Goal: Information Seeking & Learning: Learn about a topic

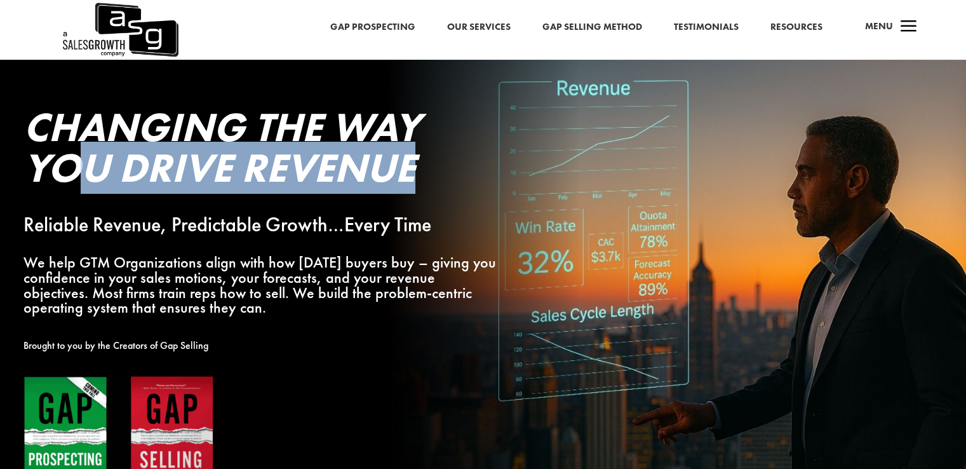
drag, startPoint x: 305, startPoint y: 165, endPoint x: 450, endPoint y: 172, distance: 145.0
click at [450, 172] on h2 "Changing the Way You Drive Revenue" at bounding box center [262, 151] width 476 height 88
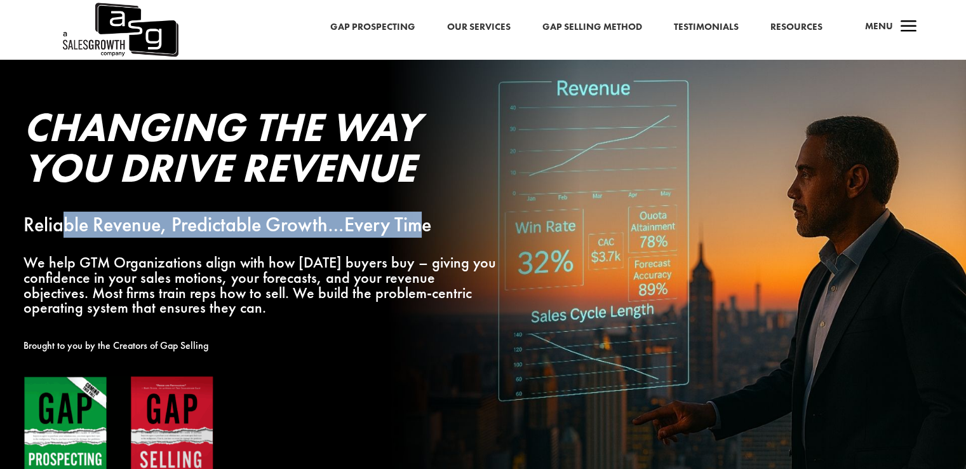
drag, startPoint x: 62, startPoint y: 225, endPoint x: 423, endPoint y: 225, distance: 360.9
click at [423, 225] on p "Reliable Revenue, Predictable Growth…Every Time" at bounding box center [262, 224] width 476 height 15
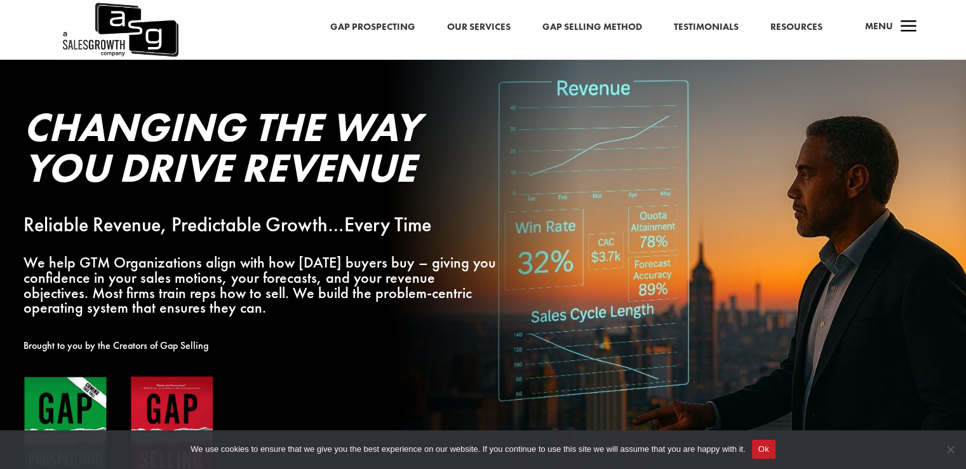
click at [411, 263] on p "We help GTM Organizations align with how today’s buyers buy – giving you confid…" at bounding box center [262, 285] width 476 height 60
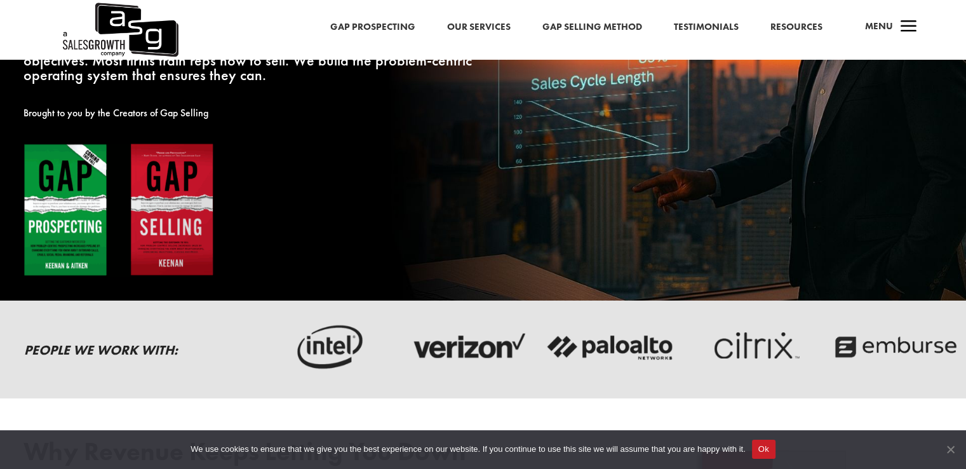
click at [950, 450] on span "Cookie Notice" at bounding box center [950, 449] width 13 height 13
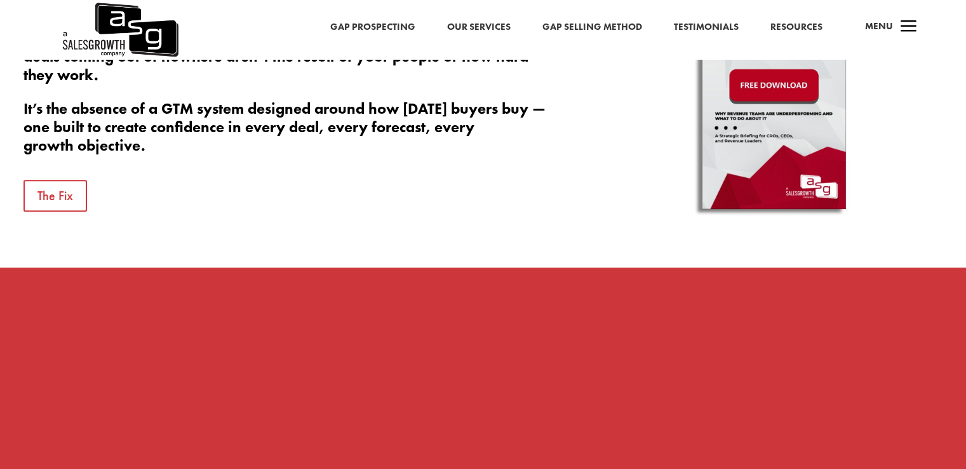
scroll to position [466, 0]
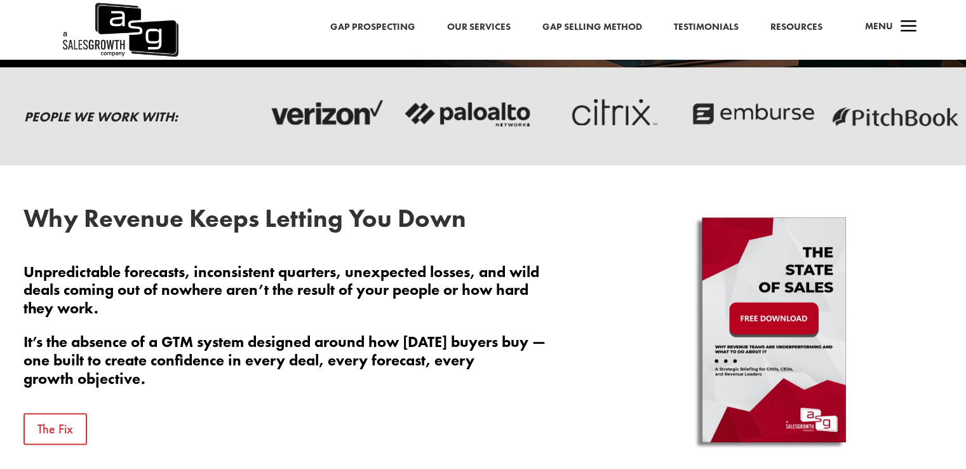
click at [775, 320] on img at bounding box center [774, 333] width 223 height 254
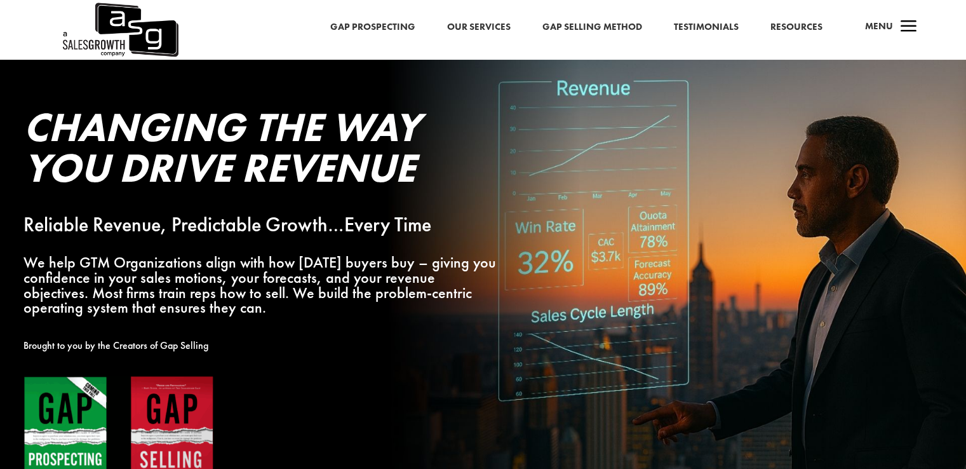
scroll to position [233, 0]
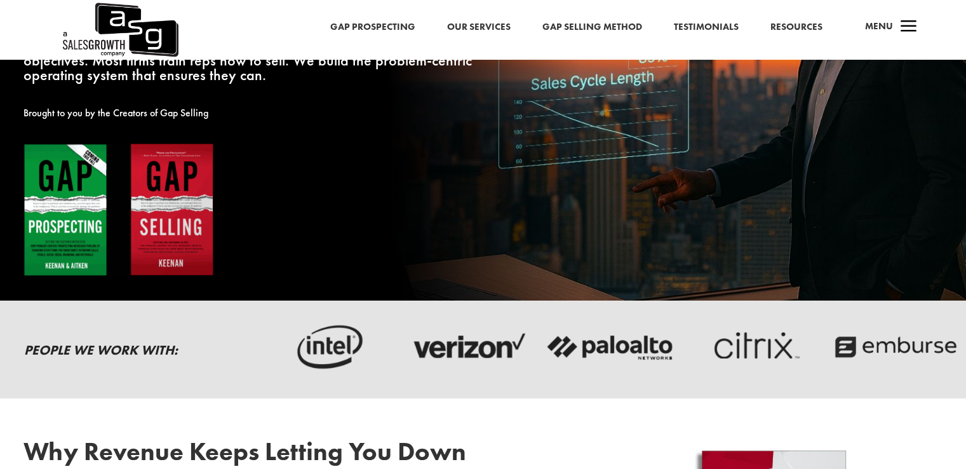
click at [83, 234] on img at bounding box center [119, 210] width 191 height 134
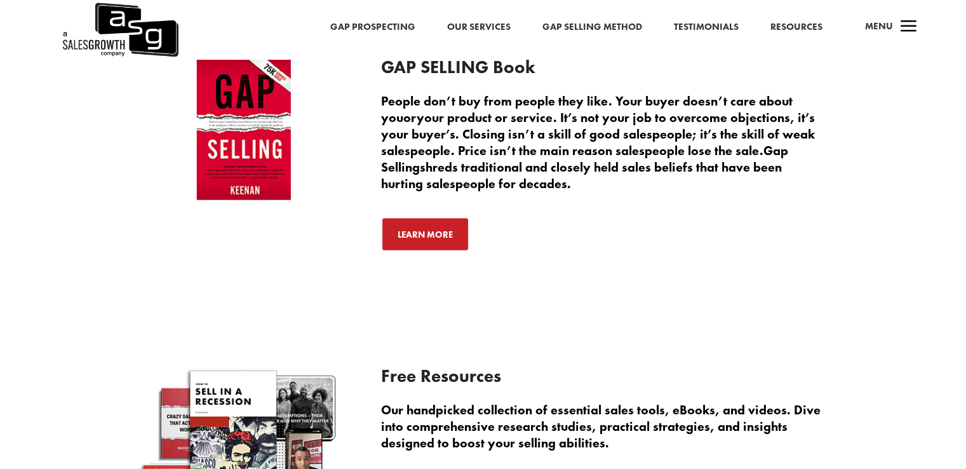
scroll to position [3028, 0]
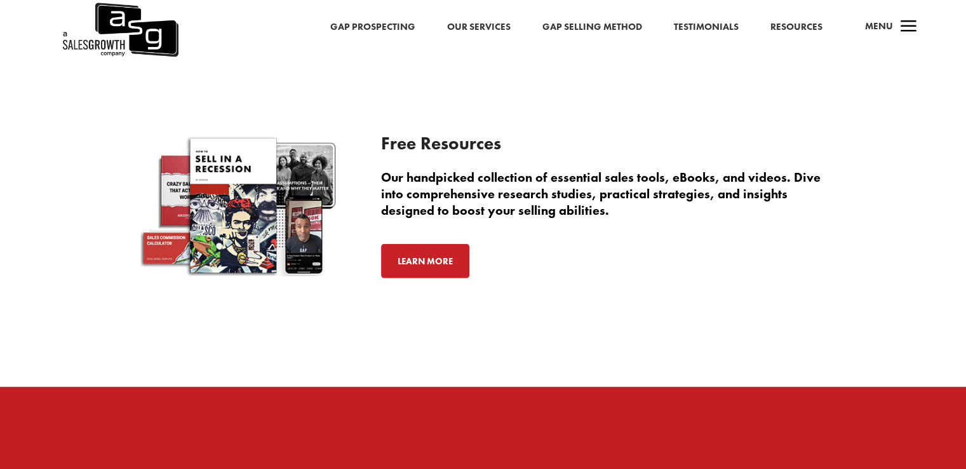
click at [415, 267] on link "Learn More" at bounding box center [425, 261] width 88 height 34
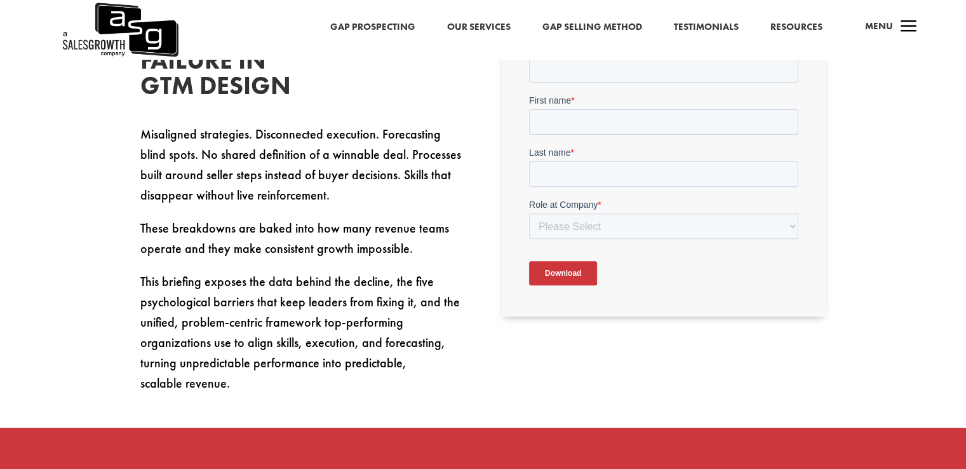
scroll to position [384, 0]
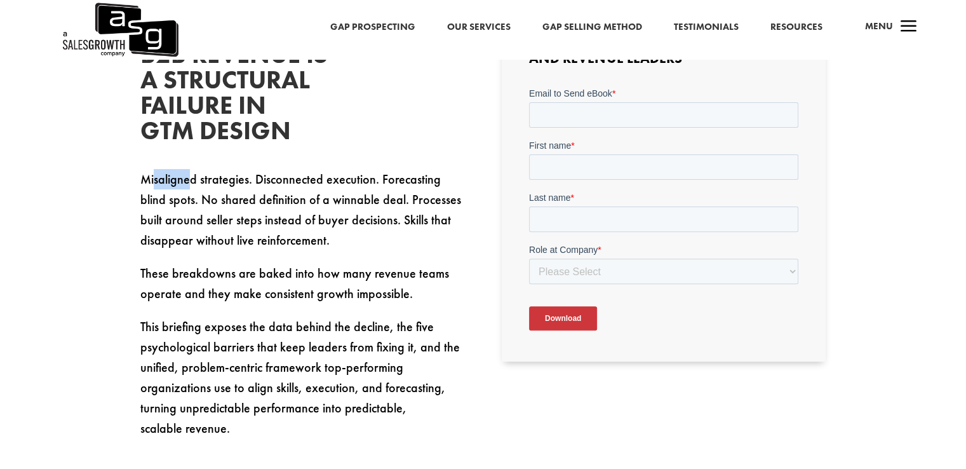
drag, startPoint x: 154, startPoint y: 186, endPoint x: 192, endPoint y: 186, distance: 37.5
click at [192, 186] on p "Misaligned strategies. Disconnected execution. Forecasting blind spots. No shar…" at bounding box center [302, 216] width 324 height 94
click at [249, 180] on p "Misaligned strategies. Disconnected execution. Forecasting blind spots. No shar…" at bounding box center [302, 216] width 324 height 94
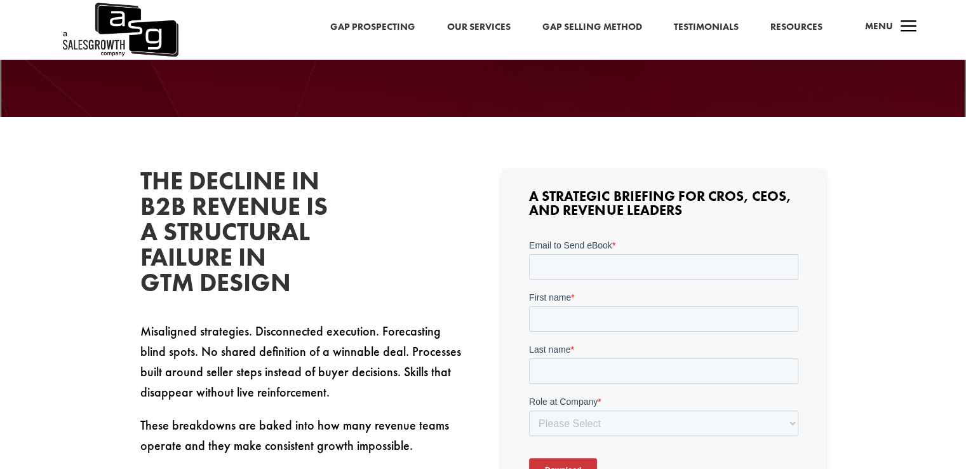
scroll to position [0, 0]
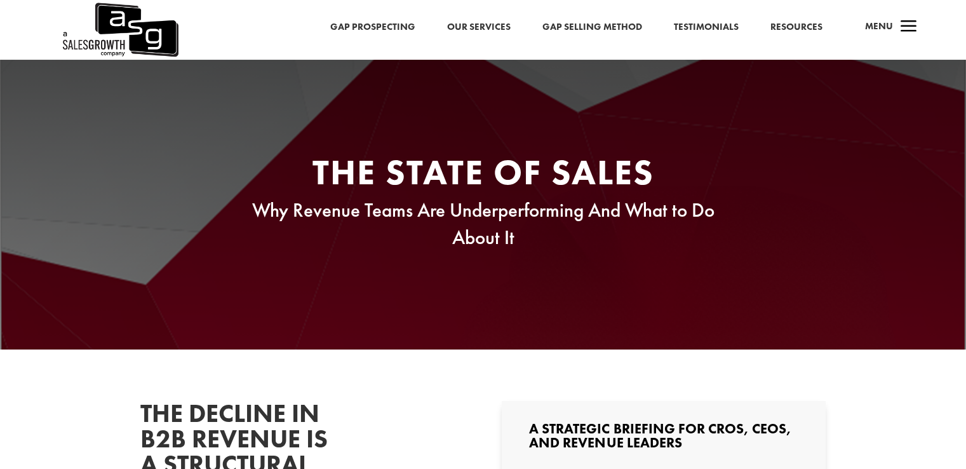
click at [587, 26] on link "Gap Selling Method" at bounding box center [593, 27] width 100 height 17
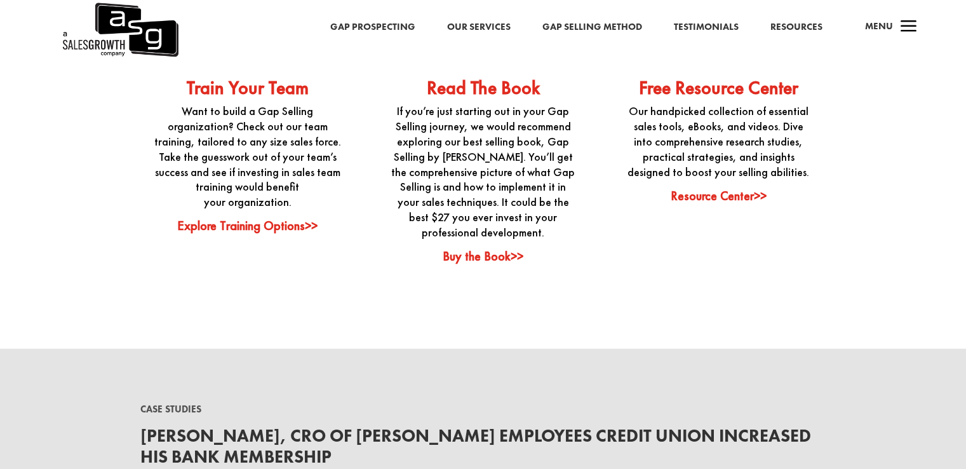
scroll to position [3028, 0]
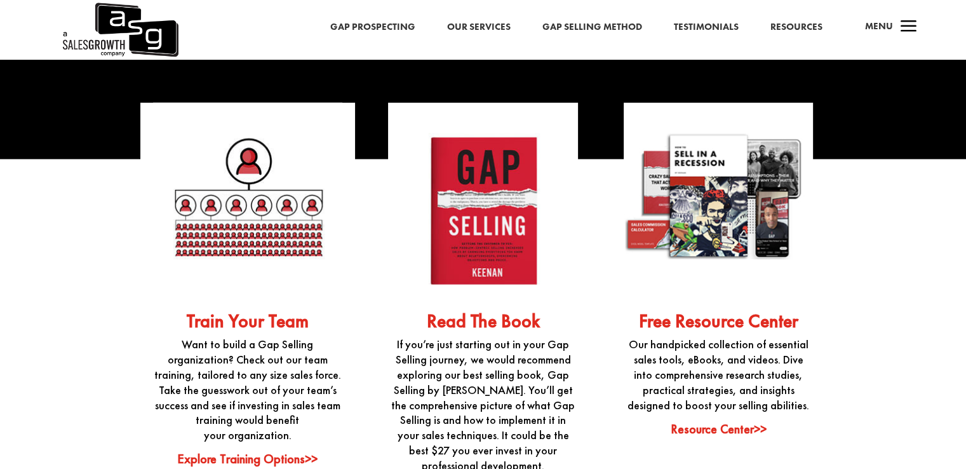
click at [478, 322] on link "Read The Book" at bounding box center [482, 321] width 113 height 24
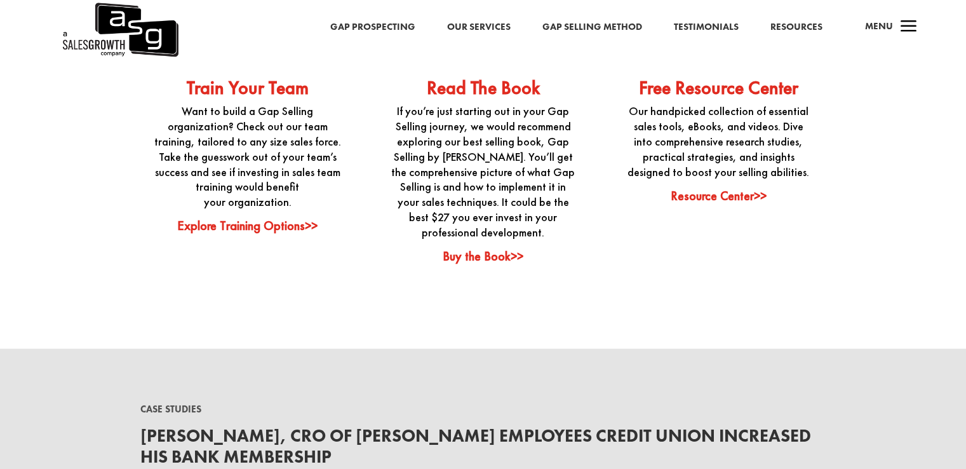
click at [714, 202] on link "Resource Center>>" at bounding box center [719, 195] width 96 height 17
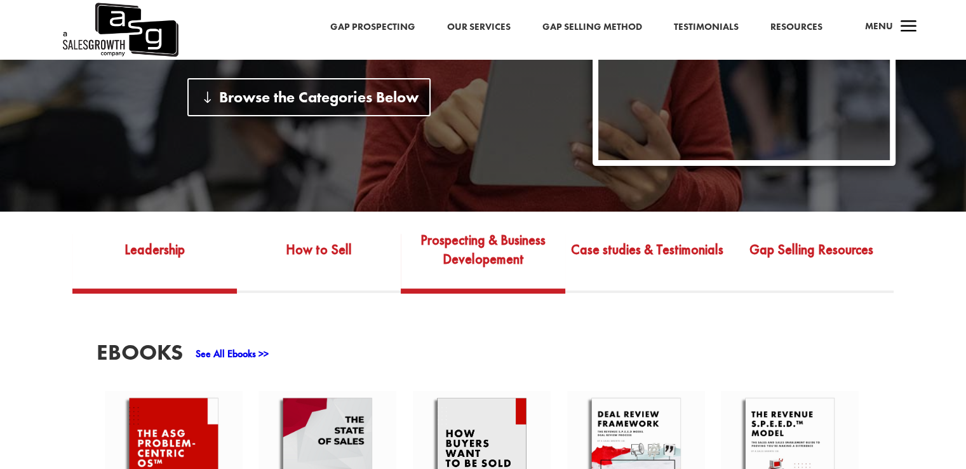
scroll to position [557, 0]
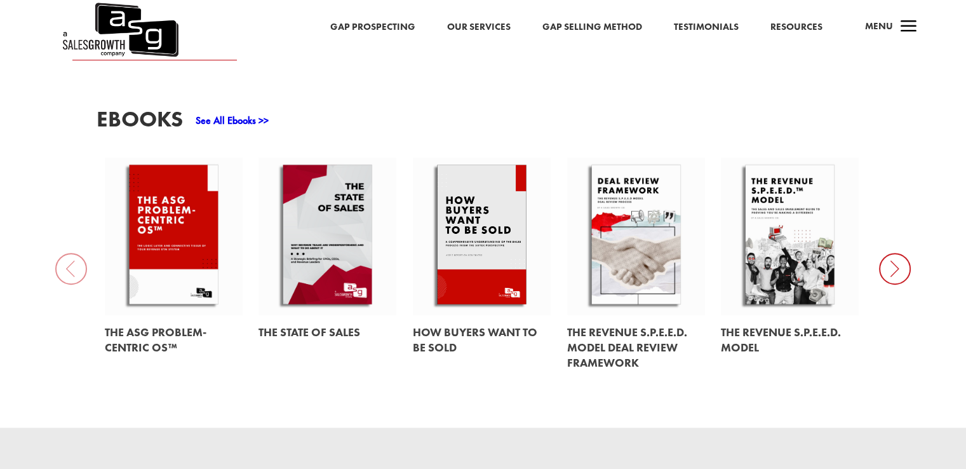
click at [896, 275] on icon at bounding box center [895, 269] width 32 height 32
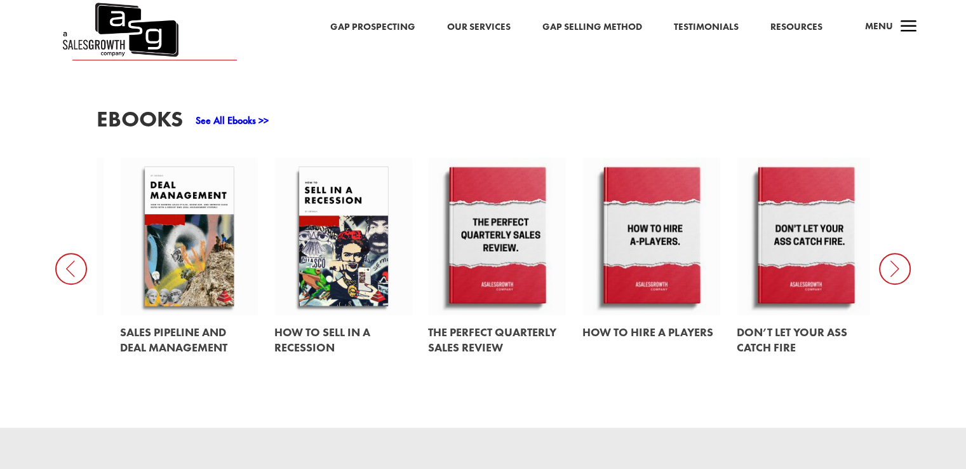
click at [69, 269] on icon at bounding box center [71, 269] width 32 height 32
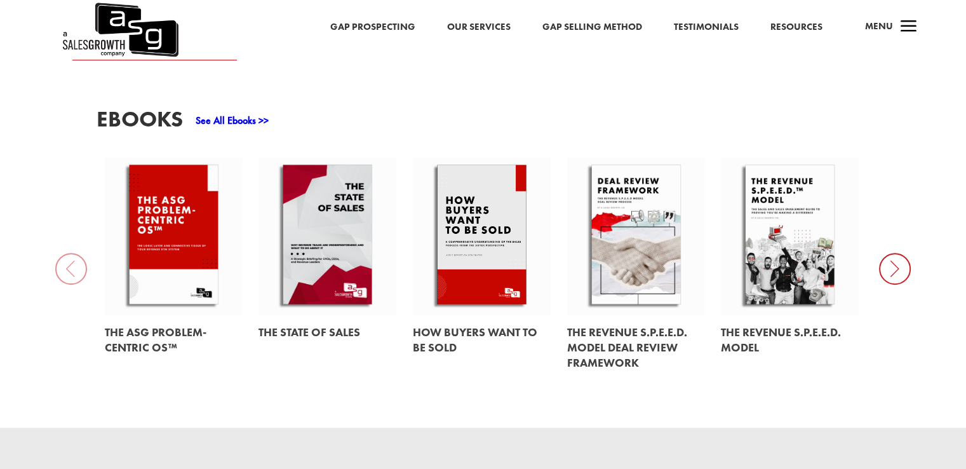
click at [310, 248] on link at bounding box center [328, 237] width 139 height 158
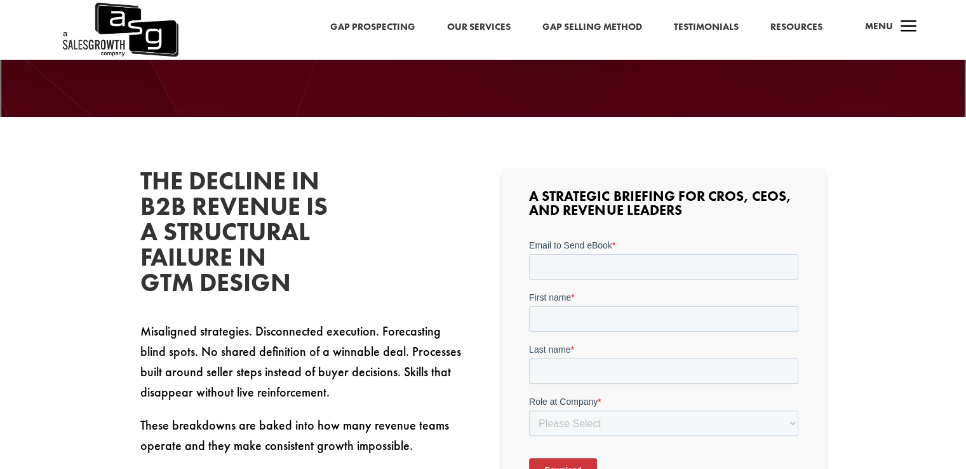
scroll to position [466, 0]
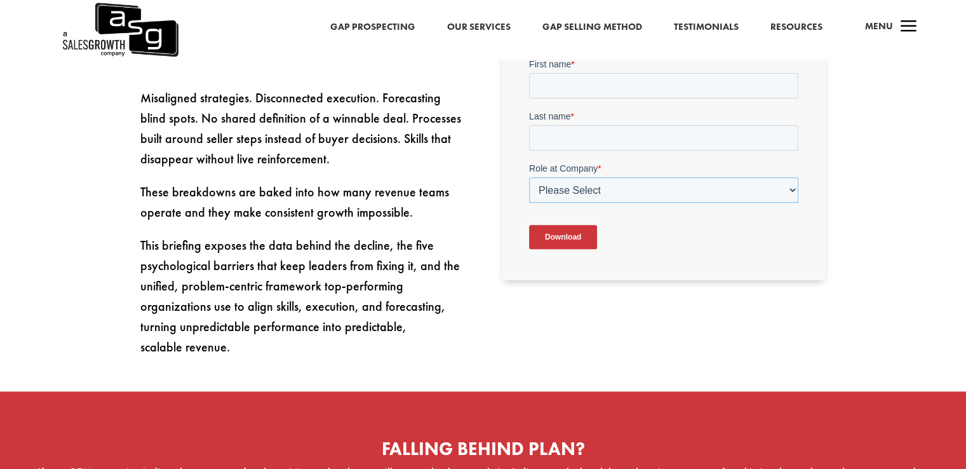
click at [627, 193] on select "Please Select C-Level (CRO, CSO, etc) Senior Leadership (VP of Sales, VP of Ena…" at bounding box center [663, 189] width 269 height 25
select select "Other"
click at [529, 177] on select "Please Select C-Level (CRO, CSO, etc) Senior Leadership (VP of Sales, VP of Ena…" at bounding box center [663, 189] width 269 height 25
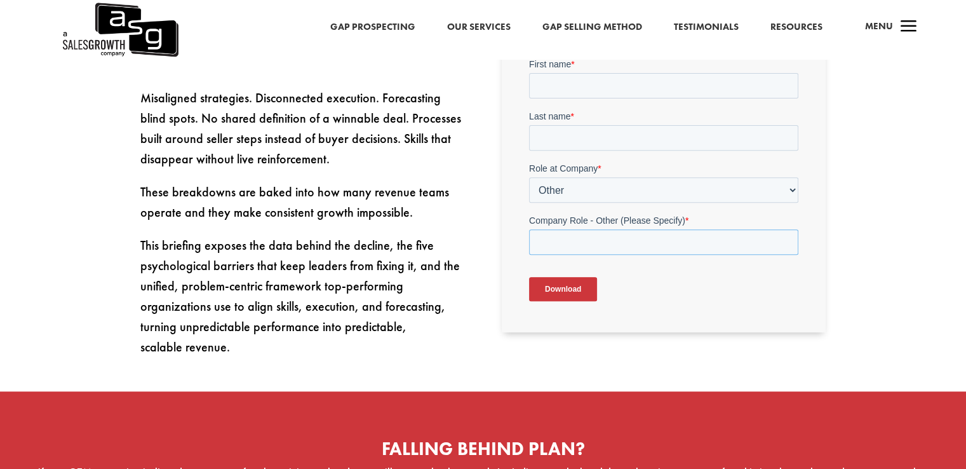
click at [710, 243] on input "Company Role - Other (Please Specify) *" at bounding box center [663, 241] width 269 height 25
click at [692, 245] on input "Company Role - Other (Please Specify) *" at bounding box center [663, 241] width 269 height 25
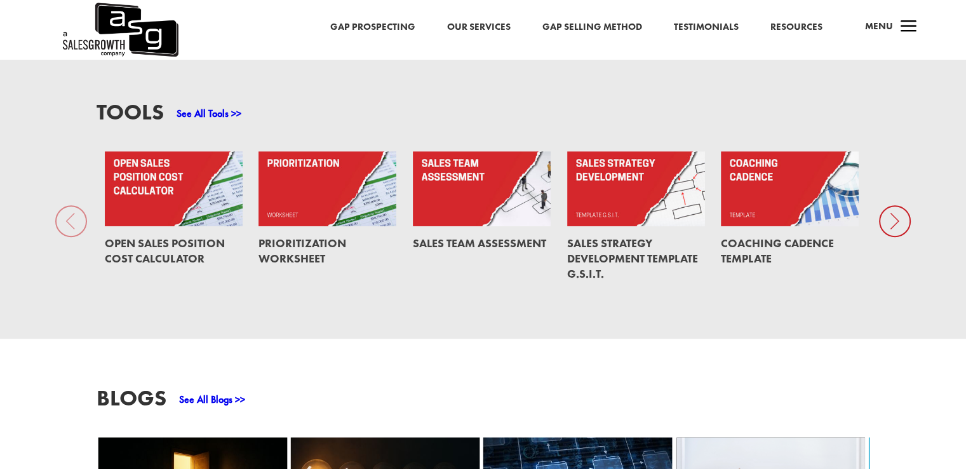
scroll to position [1165, 0]
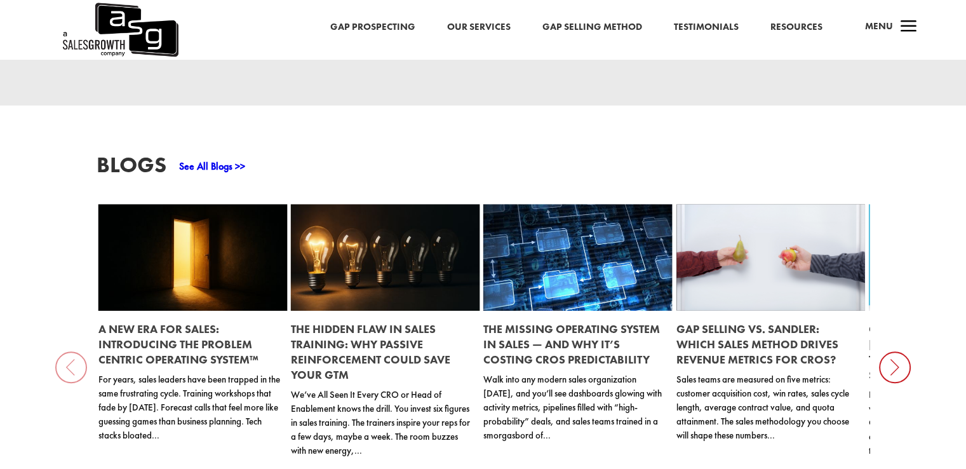
click at [72, 368] on div "Blogs See All Blogs >> A New Era for Sales: Introducing the Problem Centric Ope…" at bounding box center [483, 341] width 966 height 473
click at [165, 283] on link at bounding box center [192, 257] width 189 height 107
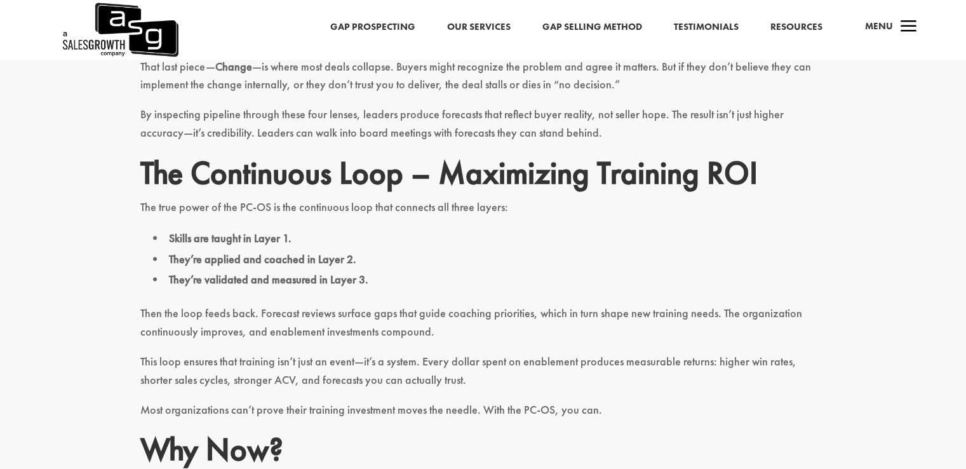
scroll to position [2795, 0]
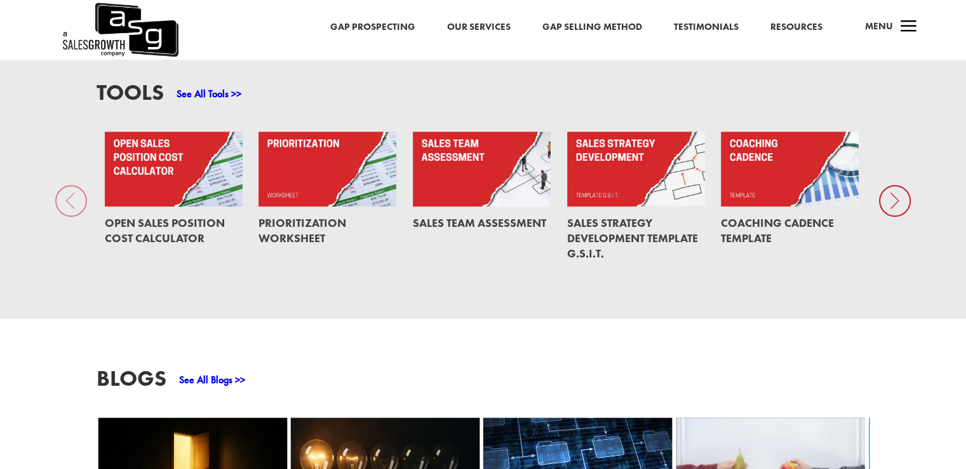
scroll to position [466, 0]
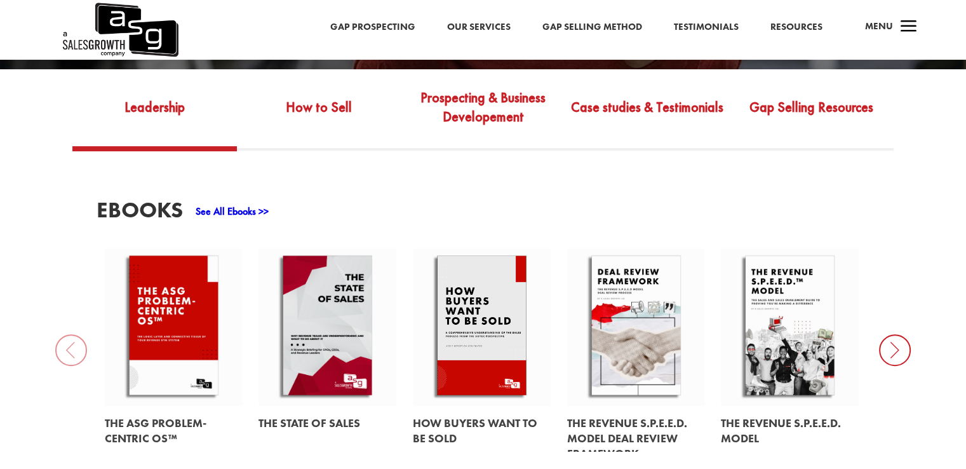
click at [70, 353] on div "EBooks See All Ebooks >> The ASG Problem-Centric OS™ The State of Sales How Buy…" at bounding box center [483, 325] width 966 height 349
click at [69, 354] on div "EBooks See All Ebooks >> The ASG Problem-Centric OS™ The State of Sales How Buy…" at bounding box center [483, 325] width 966 height 349
click at [333, 323] on link at bounding box center [328, 327] width 139 height 158
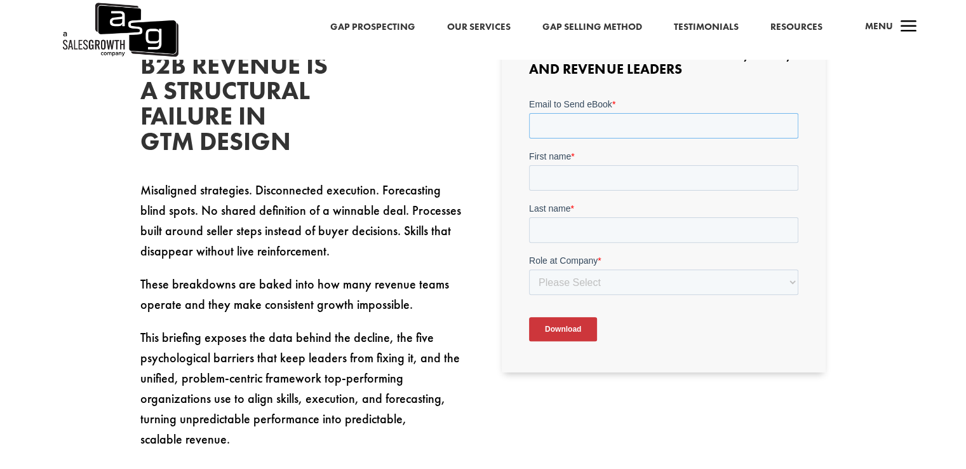
click at [632, 119] on input "Email to Send eBook *" at bounding box center [663, 125] width 269 height 25
click at [644, 180] on input "First name *" at bounding box center [663, 177] width 269 height 25
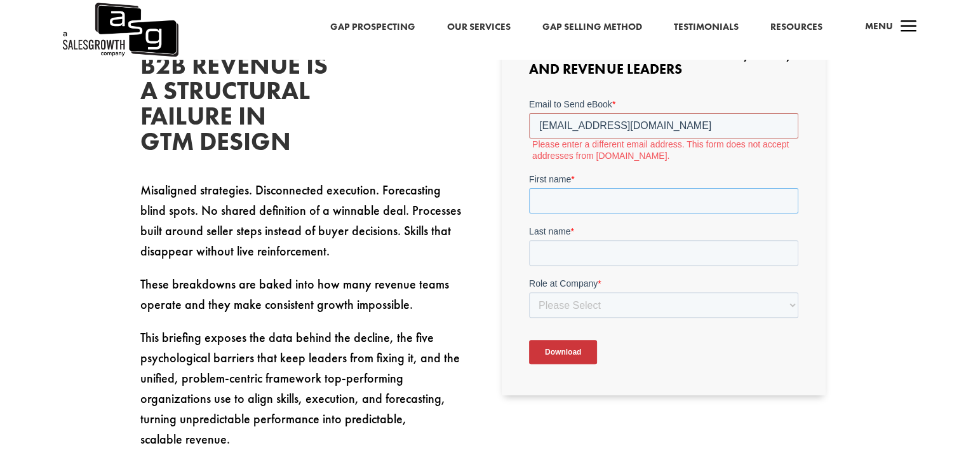
click at [654, 207] on input "First name *" at bounding box center [663, 200] width 269 height 25
click at [652, 259] on input "Last name *" at bounding box center [663, 252] width 269 height 25
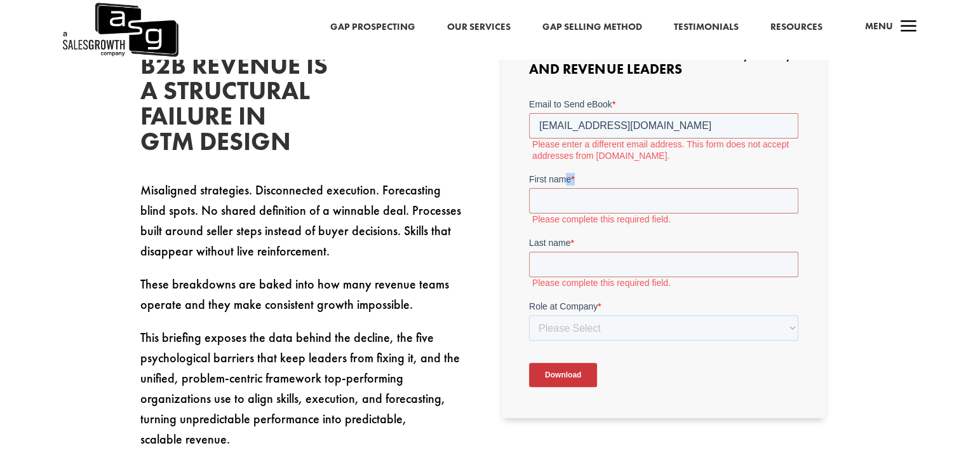
drag, startPoint x: 568, startPoint y: 163, endPoint x: 629, endPoint y: 163, distance: 61.0
click at [624, 163] on form "Email to Send eBook * mrcoolboy26022@gmail.com Please enter a different email a…" at bounding box center [663, 248] width 269 height 300
click at [649, 165] on form "Email to Send eBook * mrcoolboy26022@gmail.com Please enter a different email a…" at bounding box center [663, 248] width 269 height 300
click at [694, 125] on input "mrcoolboy26022@gmail.com" at bounding box center [663, 125] width 269 height 25
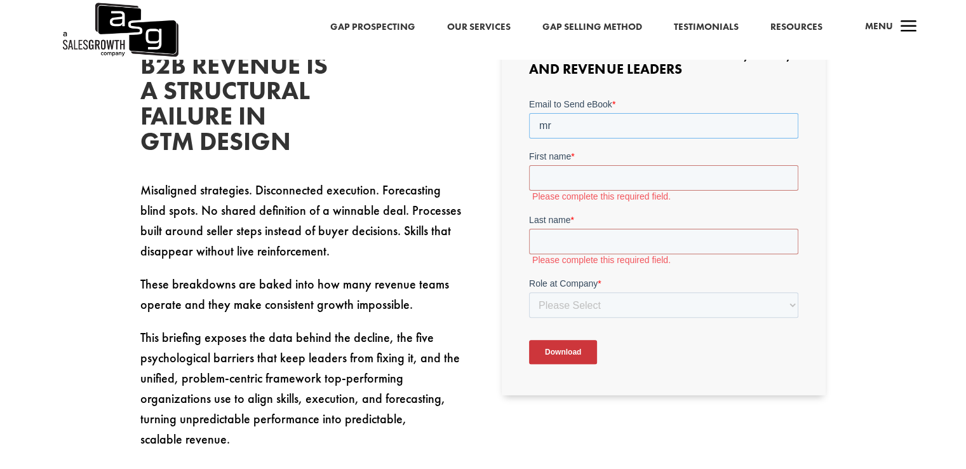
type input "m"
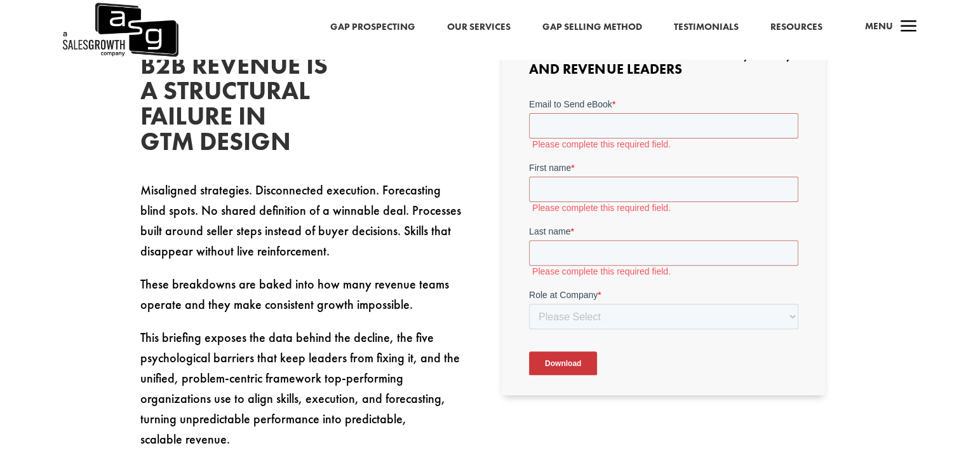
click at [872, 184] on div "The Decline in B2B Revenue Is a Structural Failure in GTM Design Misaligned str…" at bounding box center [483, 339] width 966 height 727
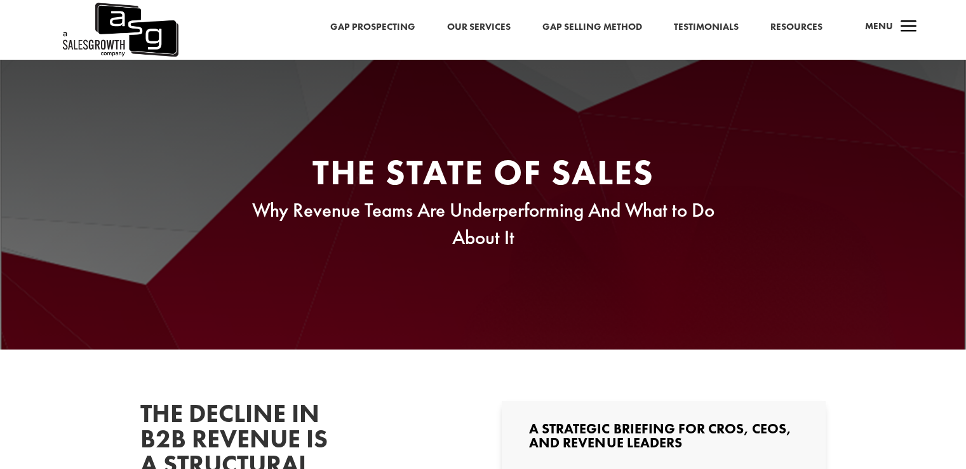
click at [485, 26] on link "Our Services" at bounding box center [479, 27] width 64 height 17
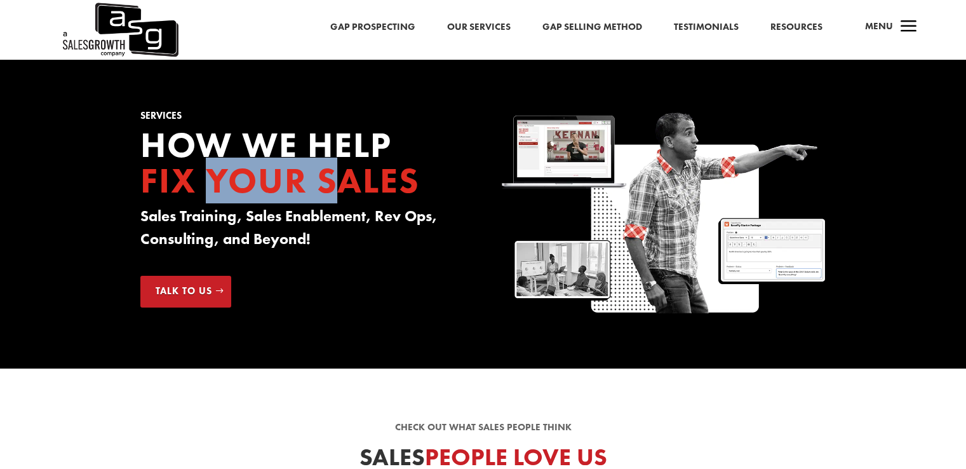
drag, startPoint x: 207, startPoint y: 191, endPoint x: 337, endPoint y: 189, distance: 129.6
click at [337, 189] on span "Fix your Sales" at bounding box center [280, 181] width 280 height 46
click at [225, 182] on span "Fix your Sales" at bounding box center [280, 181] width 280 height 46
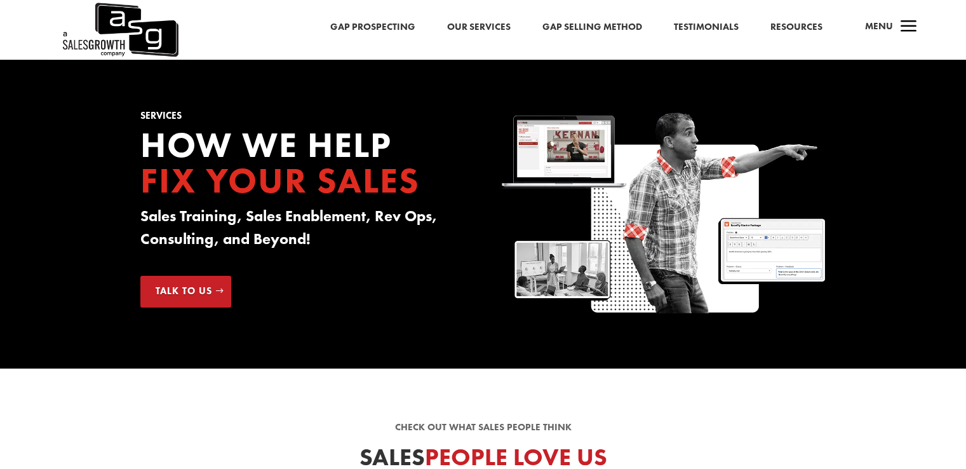
click at [368, 27] on link "Gap Prospecting" at bounding box center [372, 27] width 85 height 17
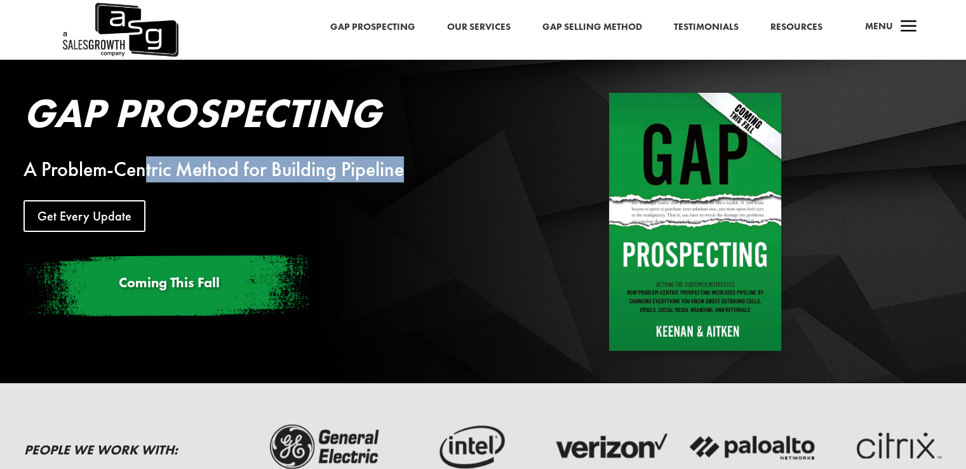
drag, startPoint x: 154, startPoint y: 173, endPoint x: 433, endPoint y: 173, distance: 278.9
click at [433, 173] on div "A Problem-Centric Method for Building Pipeline" at bounding box center [262, 169] width 476 height 15
click at [681, 261] on img at bounding box center [695, 222] width 172 height 258
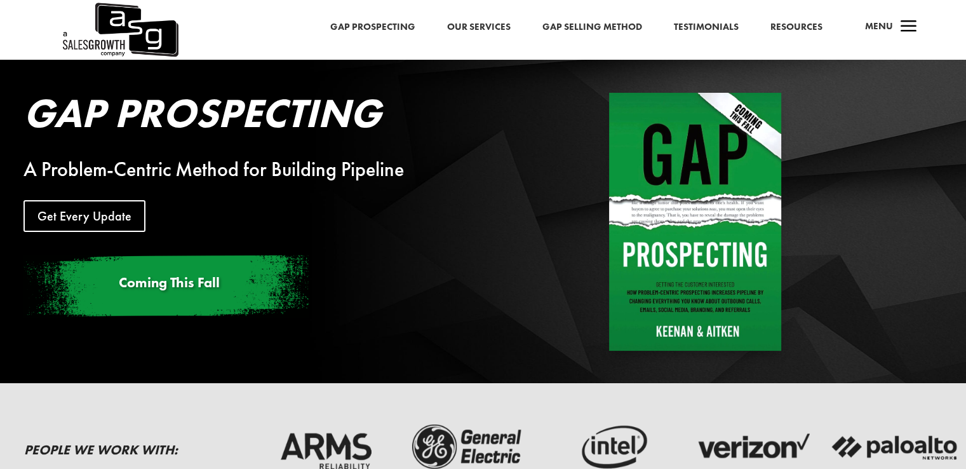
click at [32, 105] on h2 "Gap Prospecting" at bounding box center [262, 116] width 476 height 47
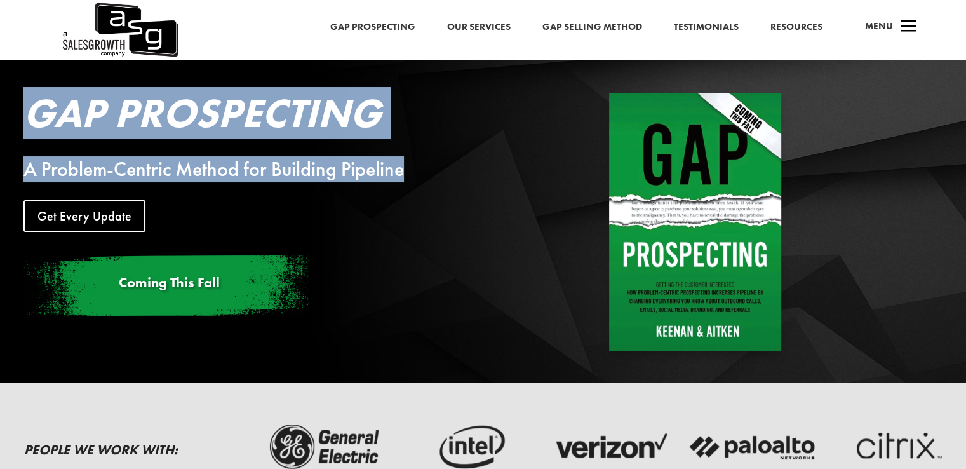
drag, startPoint x: 32, startPoint y: 105, endPoint x: 440, endPoint y: 157, distance: 411.1
click at [440, 157] on div "Gap Prospecting A Problem-Centric Method for Building Pipeline Get Every Update…" at bounding box center [262, 206] width 476 height 226
click at [258, 137] on h2 "Gap Prospecting" at bounding box center [262, 116] width 476 height 47
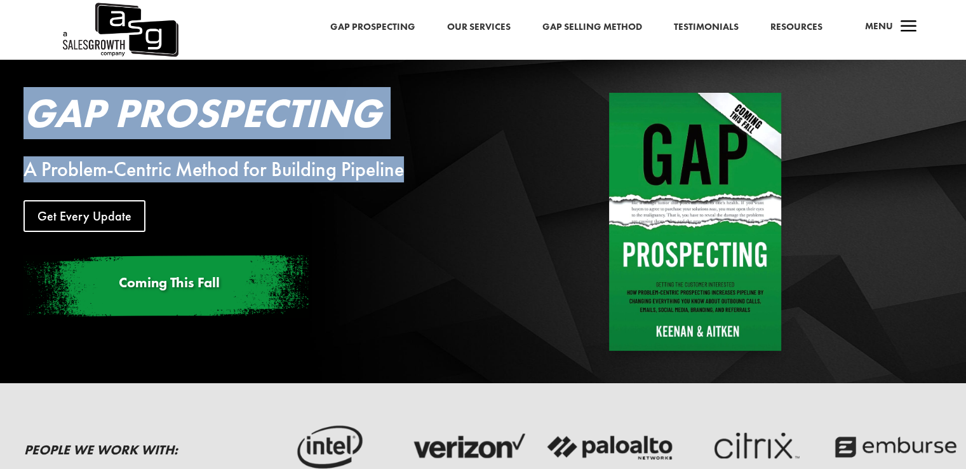
drag, startPoint x: 36, startPoint y: 109, endPoint x: 470, endPoint y: 157, distance: 436.6
click at [470, 157] on div "Gap Prospecting A Problem-Centric Method for Building Pipeline Get Every Update…" at bounding box center [262, 206] width 476 height 226
copy div "Gap Prospecting A Problem-Centric Method for Building Pipeline"
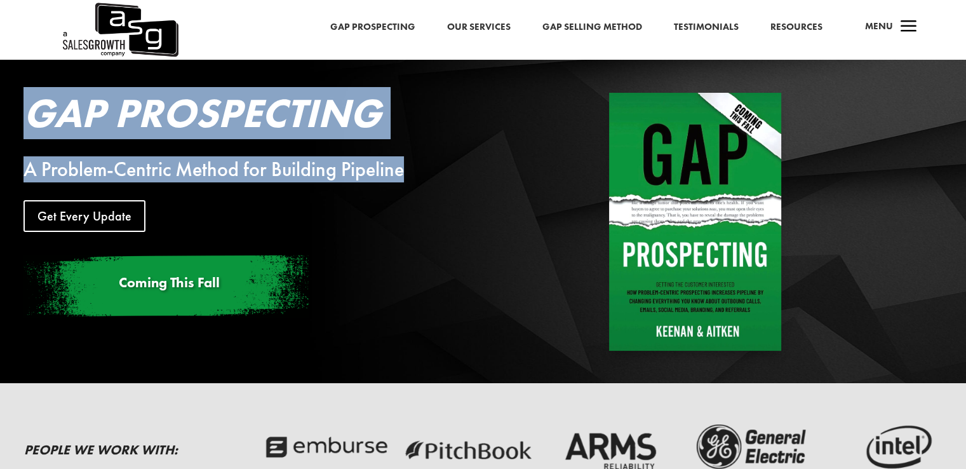
click at [240, 144] on div "Gap Prospecting A Problem-Centric Method for Building Pipeline Get Every Update…" at bounding box center [262, 206] width 476 height 226
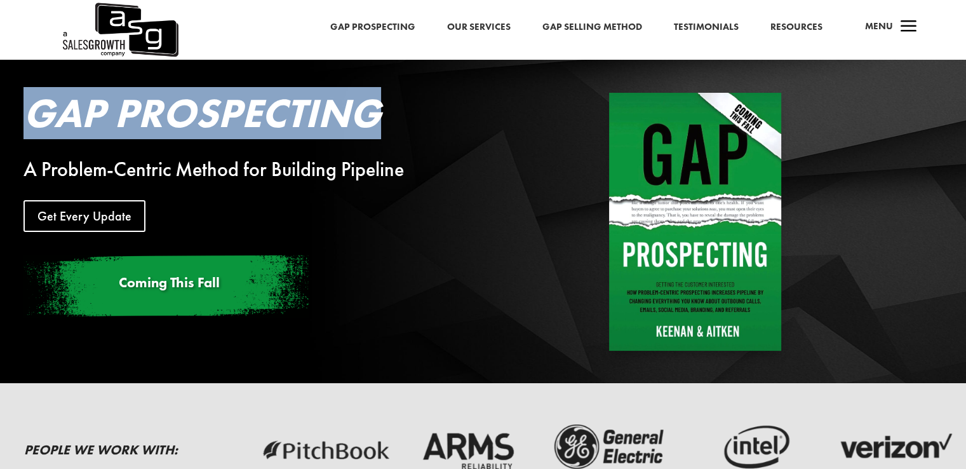
drag, startPoint x: 30, startPoint y: 112, endPoint x: 384, endPoint y: 131, distance: 354.4
click at [384, 131] on h2 "Gap Prospecting" at bounding box center [262, 116] width 476 height 47
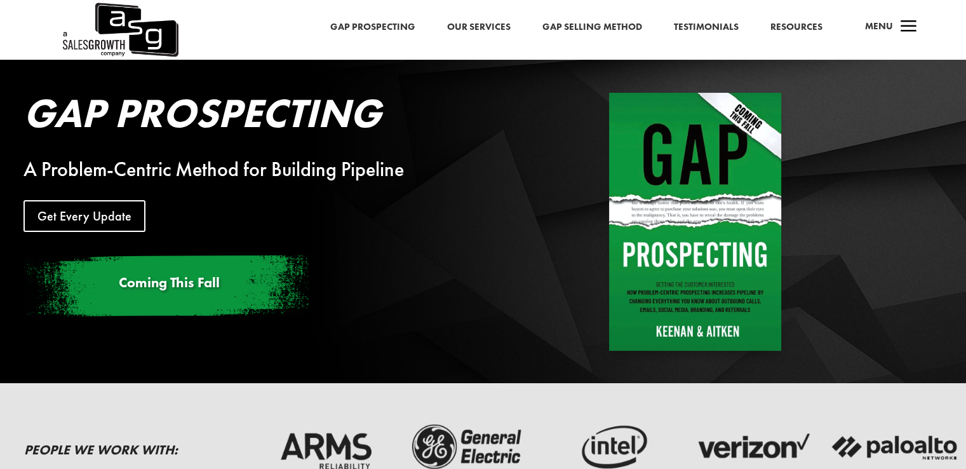
click at [166, 162] on div "A Problem-Centric Method for Building Pipeline" at bounding box center [262, 169] width 476 height 15
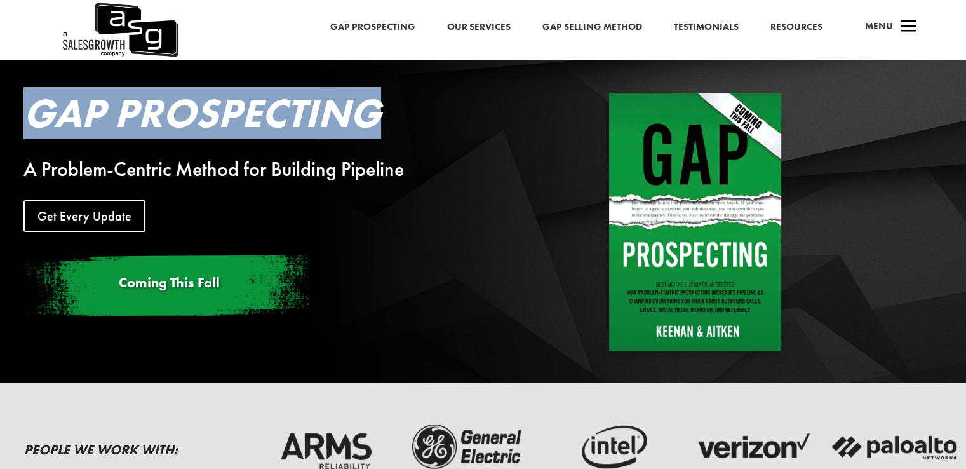
drag, startPoint x: 35, startPoint y: 110, endPoint x: 375, endPoint y: 120, distance: 340.7
click at [375, 120] on h2 "Gap Prospecting" at bounding box center [262, 116] width 476 height 47
click at [117, 135] on h2 "Gap Prospecting" at bounding box center [262, 116] width 476 height 47
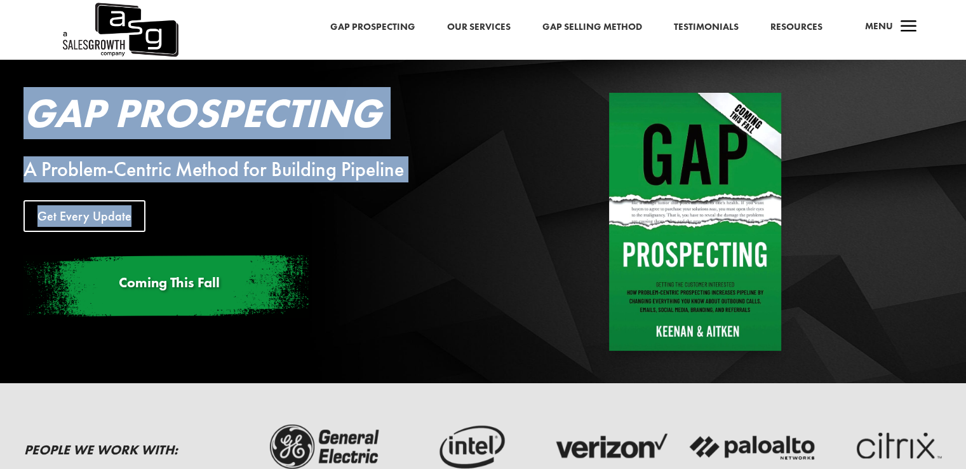
drag, startPoint x: 33, startPoint y: 114, endPoint x: 412, endPoint y: 180, distance: 384.3
click at [412, 180] on div "Gap Prospecting A Problem-Centric Method for Building Pipeline Get Every Update…" at bounding box center [262, 206] width 476 height 226
click at [13, 107] on div "Gap Prospecting A Problem-Centric Method for Building Pipeline Get Every Update…" at bounding box center [435, 221] width 870 height 276
drag, startPoint x: 30, startPoint y: 111, endPoint x: 462, endPoint y: 159, distance: 434.2
click at [462, 159] on div "Gap Prospecting A Problem-Centric Method for Building Pipeline Get Every Update…" at bounding box center [262, 206] width 476 height 226
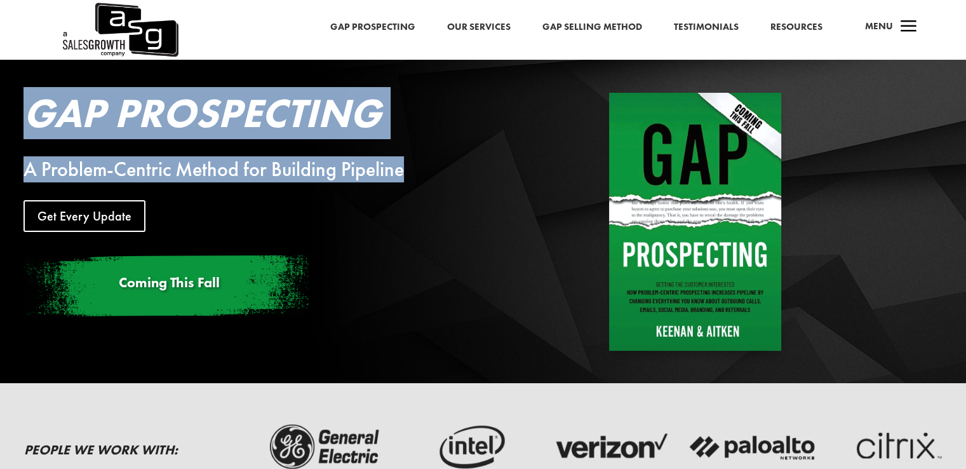
copy div "Gap Prospecting A Problem-Centric Method for Building Pipeline"
